Goal: Task Accomplishment & Management: Manage account settings

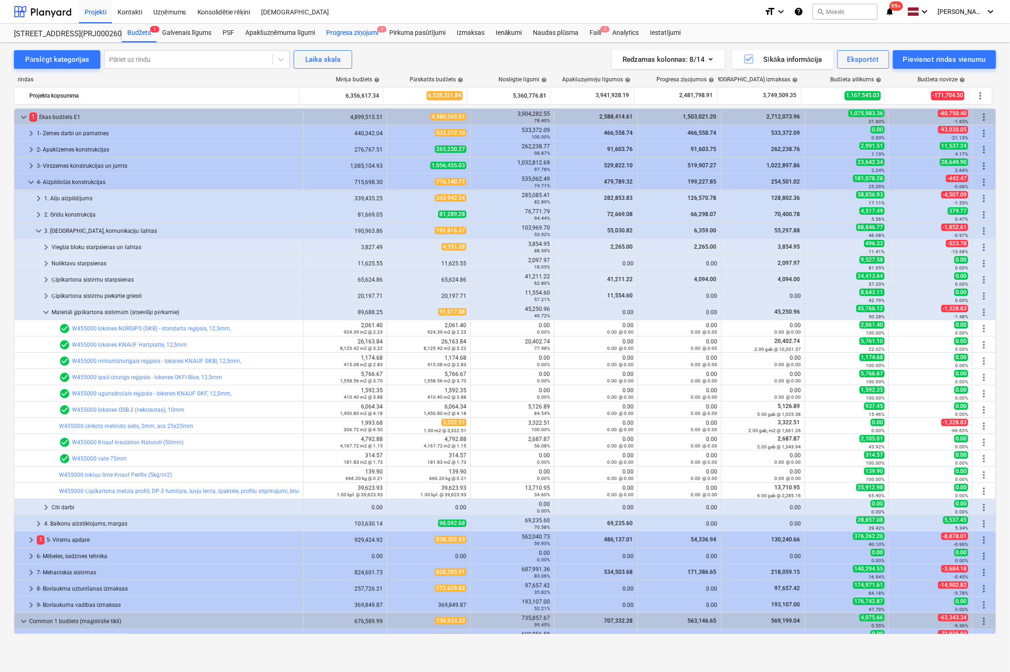
click at [353, 31] on div "Progresa ziņojumi 1" at bounding box center [351, 33] width 63 height 19
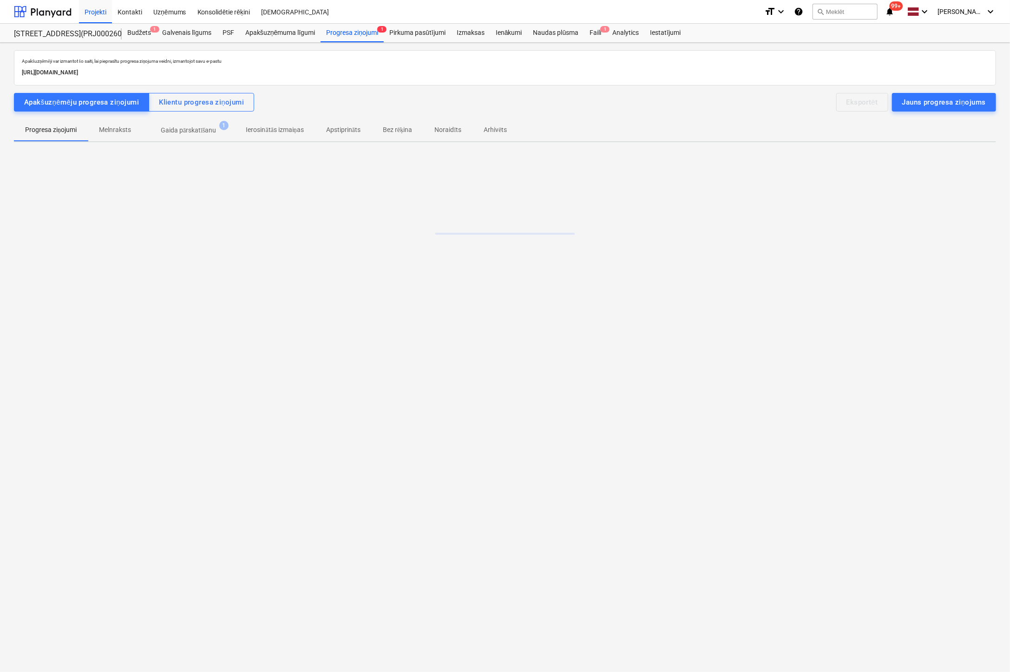
drag, startPoint x: 490, startPoint y: 66, endPoint x: 457, endPoint y: 79, distance: 35.6
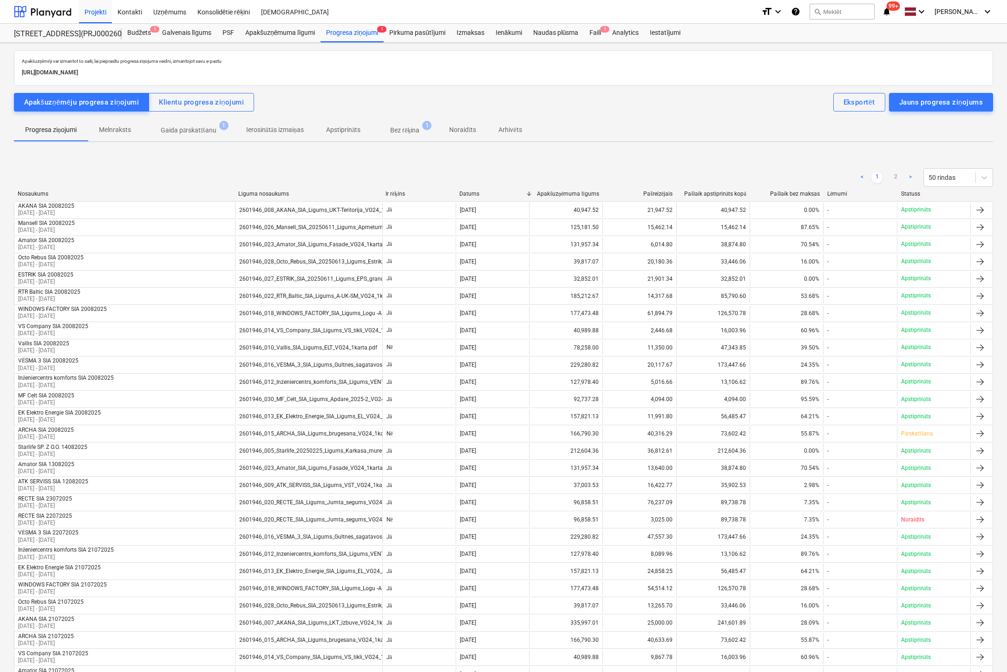
drag, startPoint x: 457, startPoint y: 79, endPoint x: 721, endPoint y: 107, distance: 265.3
click at [717, 108] on div "Apakšuzņēmēju progresa ziņojumi Klientu progresa ziņojumi Eksportēt Jauns progr…" at bounding box center [503, 102] width 979 height 19
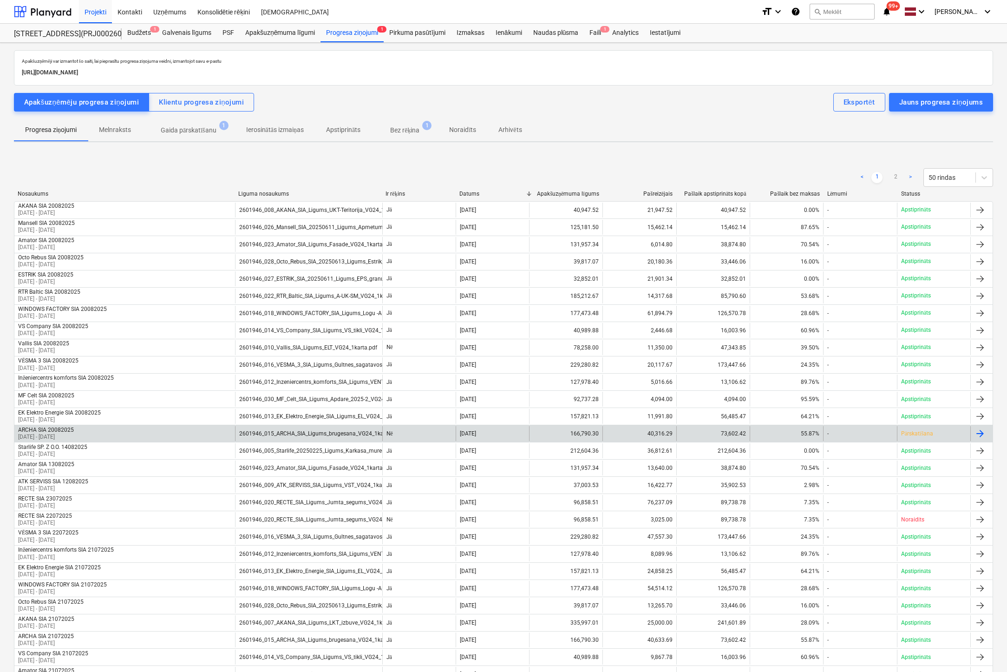
click at [58, 433] on p "[DATE] - [DATE]" at bounding box center [46, 437] width 56 height 8
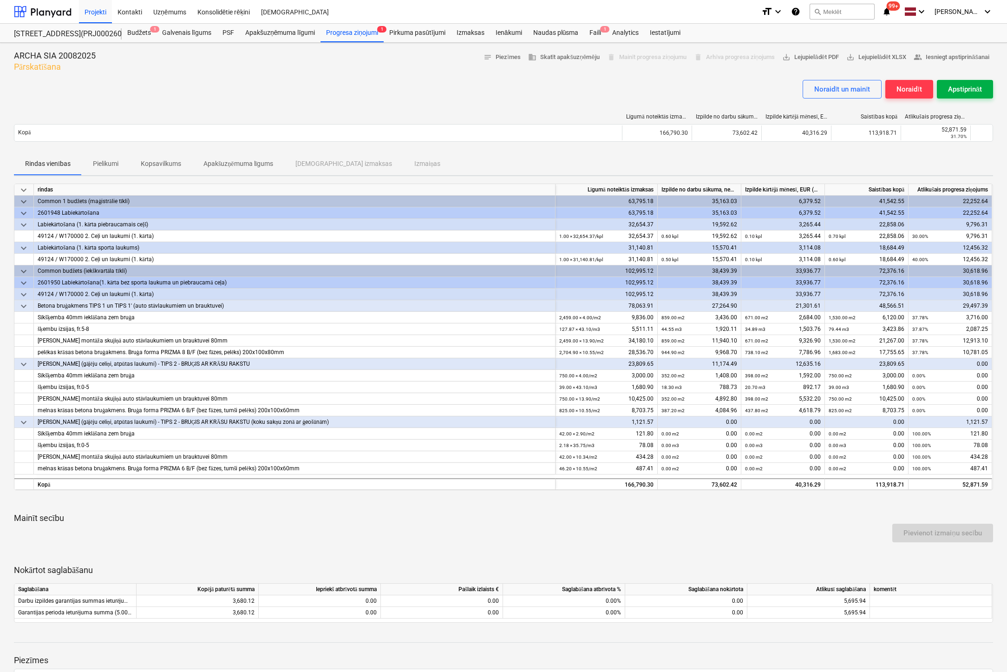
click at [970, 90] on div "Apstiprināt" at bounding box center [965, 89] width 34 height 12
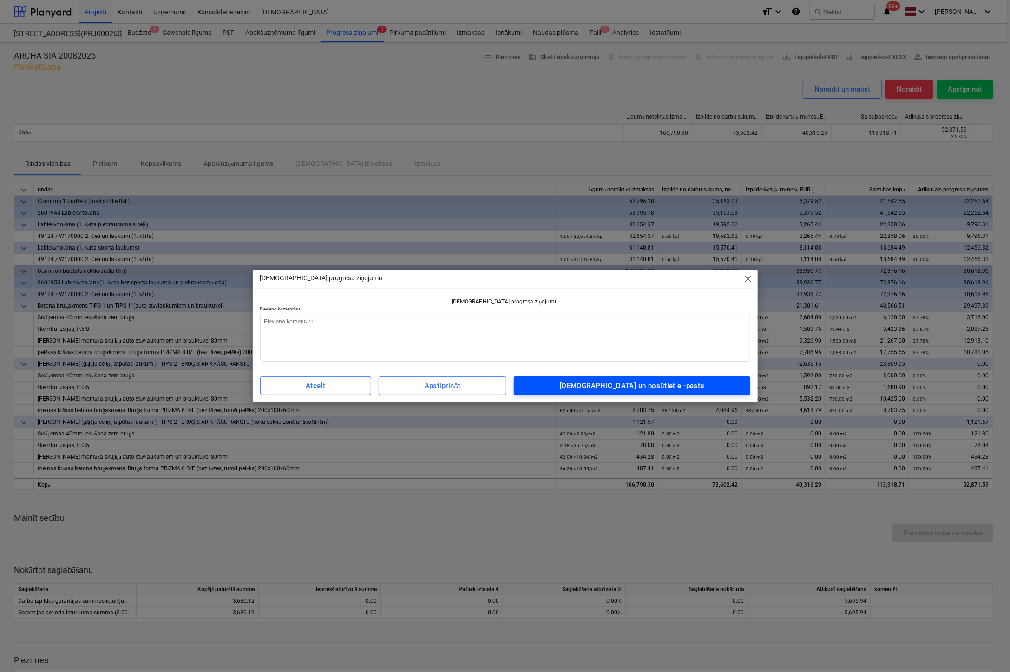
click at [663, 381] on div "[DEMOGRAPHIC_DATA] un nosūtiet e -pastu" at bounding box center [632, 385] width 144 height 12
type textarea "x"
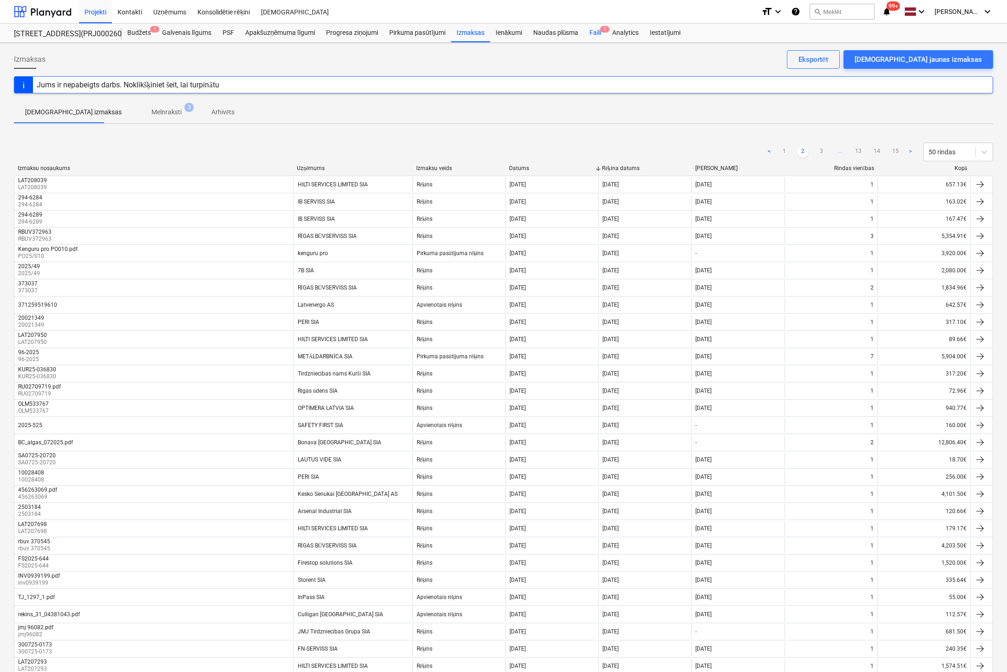
click at [590, 32] on div "Faili 1" at bounding box center [595, 33] width 23 height 19
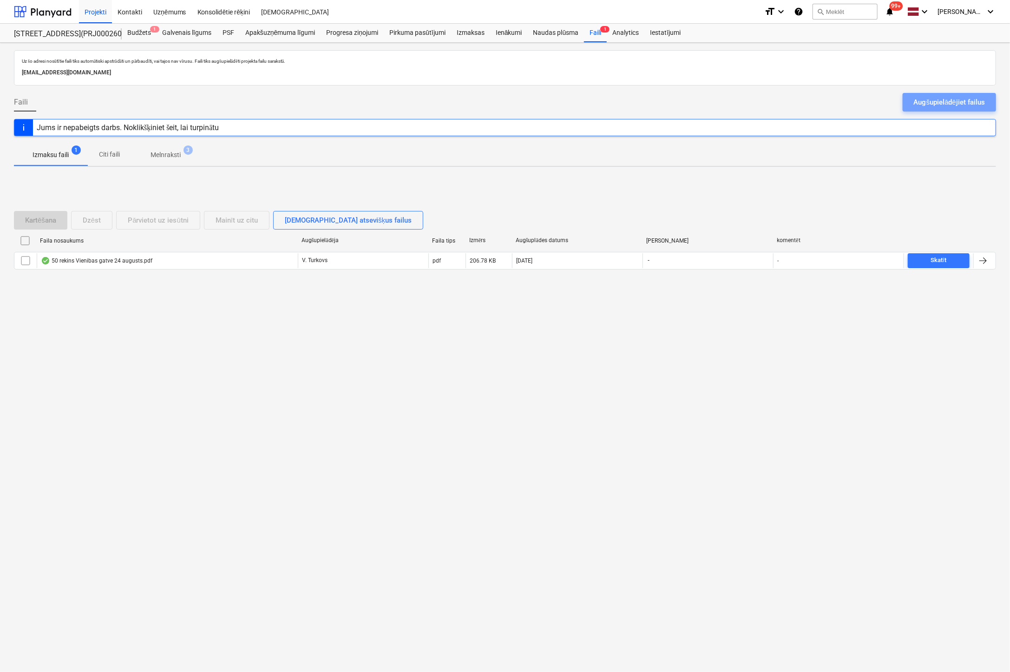
click at [933, 106] on div "Augšupielādējiet failus" at bounding box center [949, 102] width 71 height 12
